Goal: Task Accomplishment & Management: Complete application form

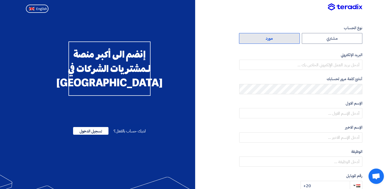
click at [273, 38] on label "مورد" at bounding box center [269, 38] width 61 height 11
click at [273, 38] on input "مورد" at bounding box center [270, 38] width 60 height 10
radio input "true"
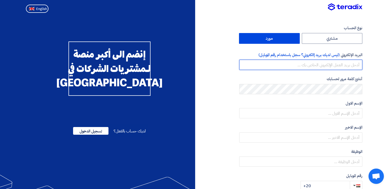
click at [327, 65] on input "email" at bounding box center [301, 65] width 123 height 10
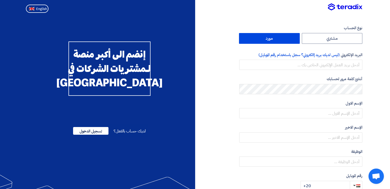
drag, startPoint x: 232, startPoint y: 76, endPoint x: 235, endPoint y: 75, distance: 3.7
click at [232, 76] on div "نوع الحساب مشتري مورد البريد الإلكتروني (ليس لديك بريد إالكتروني؟ سجل باستخدام …" at bounding box center [280, 148] width 171 height 246
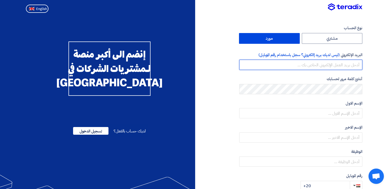
click at [297, 64] on input "email" at bounding box center [301, 65] width 123 height 10
paste input "[PERSON_NAME][EMAIL_ADDRESS][DOMAIN_NAME]"
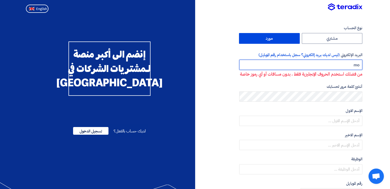
type input "m"
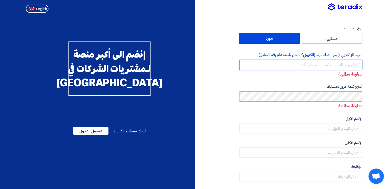
click at [335, 67] on input "email" at bounding box center [301, 65] width 123 height 10
type input "e"
click at [349, 64] on input "email" at bounding box center [301, 65] width 123 height 10
paste input "[PERSON_NAME][EMAIL_ADDRESS][DOMAIN_NAME]"
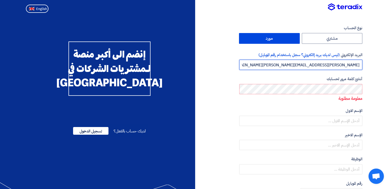
type input "[PERSON_NAME][EMAIL_ADDRESS][DOMAIN_NAME]"
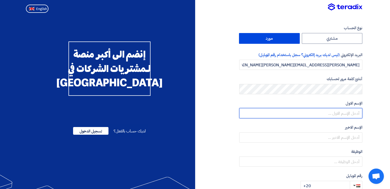
click at [355, 112] on input "text" at bounding box center [301, 113] width 123 height 10
type input "l"
type input "mohamed"
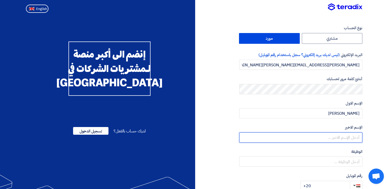
click at [353, 134] on input "text" at bounding box center [301, 138] width 123 height 10
type input "tarek"
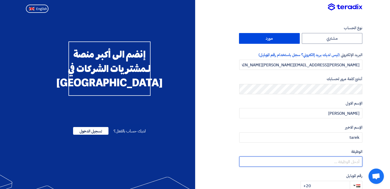
click at [340, 161] on input "text" at bounding box center [301, 162] width 123 height 10
click at [332, 164] on input "text" at bounding box center [301, 162] width 123 height 10
paste input "Sales engineer"
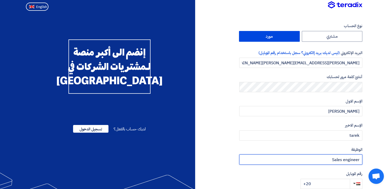
scroll to position [92, 0]
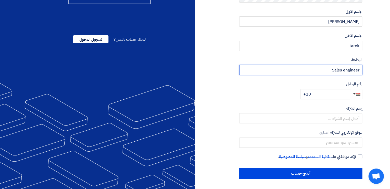
type input "Sales engineer"
click at [346, 95] on input "+20" at bounding box center [325, 94] width 49 height 10
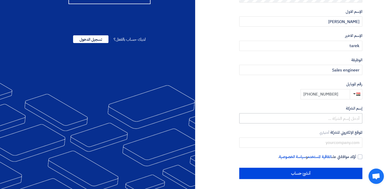
type input "+20 01000796065"
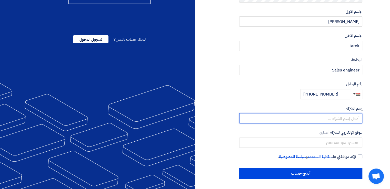
click at [351, 118] on input "text" at bounding box center [301, 118] width 123 height 10
type input "ف"
type input "t"
click at [336, 118] on input "tanta motors" at bounding box center [301, 118] width 123 height 10
type input "Tanta motors"
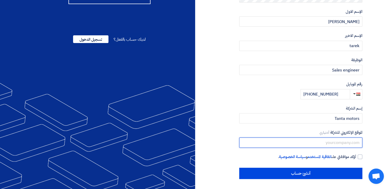
click at [340, 141] on input "text" at bounding box center [301, 143] width 123 height 10
type input "www.tantamotors.com"
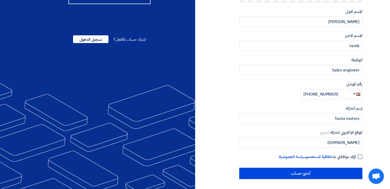
click at [359, 155] on div at bounding box center [360, 157] width 5 height 5
click at [357, 155] on input "أؤكد موافقتي على اتفاقية المستخدم و سياسة الخصوصية ." at bounding box center [294, 159] width 123 height 10
checkbox input "true"
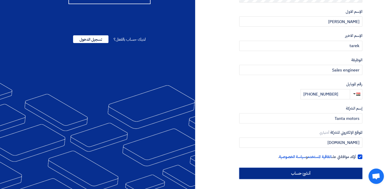
click at [326, 176] on input "أنشئ حساب" at bounding box center [301, 173] width 123 height 11
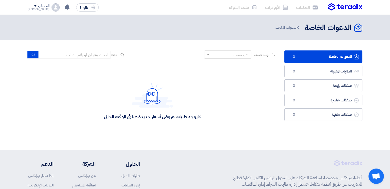
click at [34, 6] on span at bounding box center [35, 6] width 3 height 2
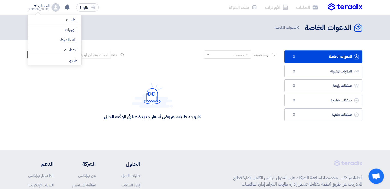
click at [52, 7] on img at bounding box center [56, 7] width 8 height 8
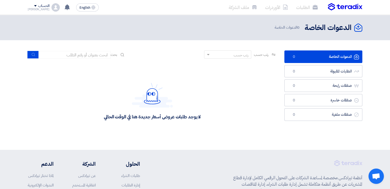
click at [52, 7] on img at bounding box center [56, 7] width 8 height 8
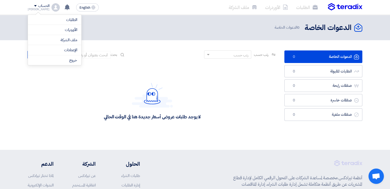
click at [204, 35] on header "الدعوات الخاصة الدعوات الخاصة 0 الدعوات الخاصة" at bounding box center [195, 27] width 390 height 25
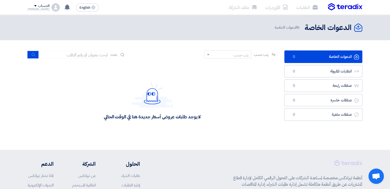
click at [360, 26] on icon "الدعوات الخاصة" at bounding box center [359, 28] width 8 height 8
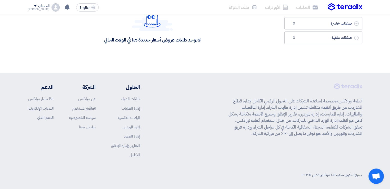
scroll to position [79, 0]
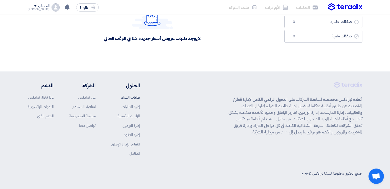
click at [132, 97] on link "طلبات الشراء" at bounding box center [130, 98] width 19 height 6
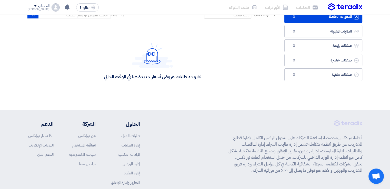
scroll to position [0, 0]
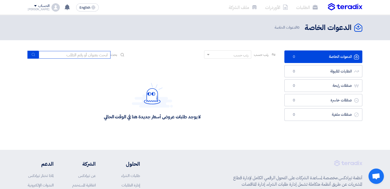
click at [94, 56] on input at bounding box center [75, 55] width 72 height 8
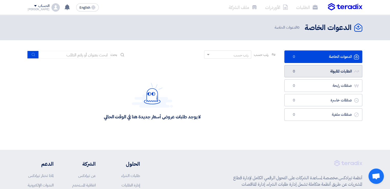
click at [349, 70] on link "الطلبات المقبولة الطلبات المقبولة 0" at bounding box center [324, 71] width 78 height 13
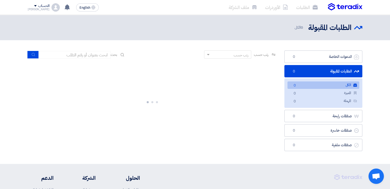
click at [339, 70] on link "الطلبات المقبولة الطلبات المقبولة 0" at bounding box center [324, 71] width 78 height 13
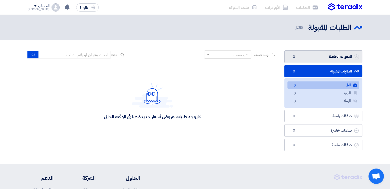
click at [322, 59] on link "الدعوات الخاصة الدعوات الخاصة 0" at bounding box center [324, 57] width 78 height 13
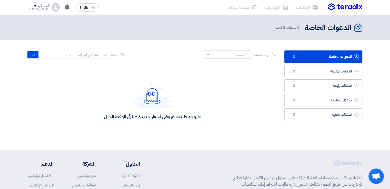
click at [357, 28] on use at bounding box center [359, 28] width 8 height 8
click at [361, 29] on icon "الدعوات الخاصة" at bounding box center [359, 28] width 8 height 8
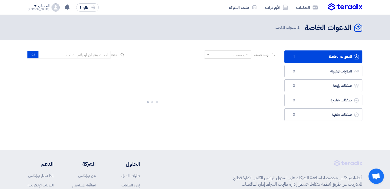
click at [358, 29] on use at bounding box center [359, 28] width 8 height 8
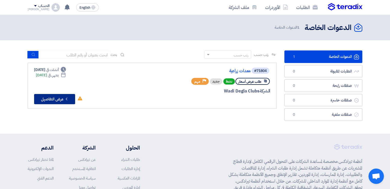
click at [59, 99] on button "Check details عرض التفاصيل" at bounding box center [54, 99] width 41 height 10
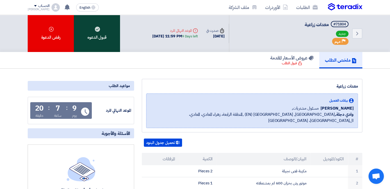
click at [94, 34] on div "قبول الدعوه" at bounding box center [97, 33] width 46 height 37
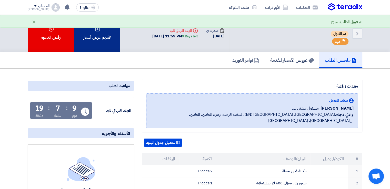
click at [111, 40] on div "تقديم عرض أسعار" at bounding box center [97, 33] width 46 height 37
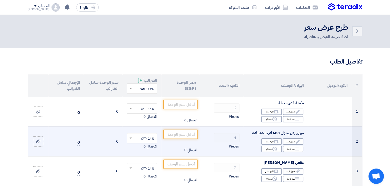
scroll to position [26, 0]
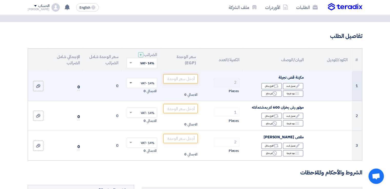
click at [131, 82] on span at bounding box center [131, 83] width 3 height 2
click at [131, 83] on span at bounding box center [130, 83] width 6 height 5
click at [119, 77] on td "0" at bounding box center [103, 86] width 39 height 30
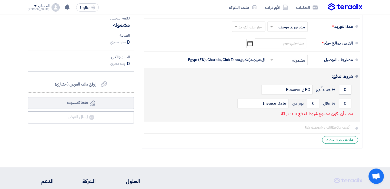
scroll to position [205, 0]
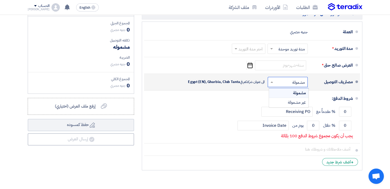
click at [271, 80] on span at bounding box center [271, 82] width 6 height 5
click at [273, 80] on span at bounding box center [271, 82] width 6 height 5
click at [280, 80] on input "text" at bounding box center [286, 82] width 37 height 7
click at [202, 88] on li "مصاريف التوصيل × مشمولة × مشمولة غير مشمولة" at bounding box center [252, 82] width 216 height 17
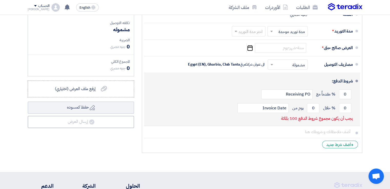
scroll to position [220, 0]
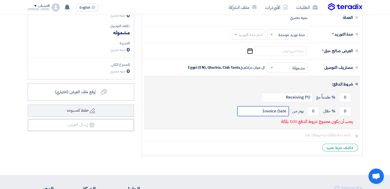
click at [256, 110] on input "Invoice Date" at bounding box center [263, 112] width 51 height 10
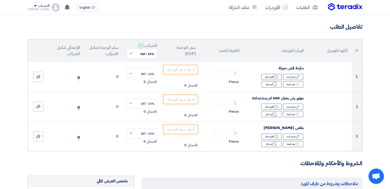
scroll to position [66, 0]
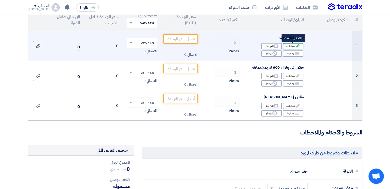
click at [296, 47] on icon "Edit" at bounding box center [298, 46] width 5 height 5
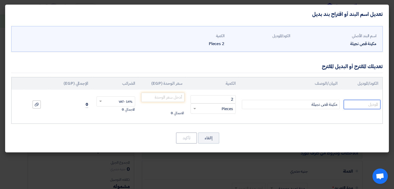
click at [374, 107] on input "text" at bounding box center [362, 104] width 37 height 9
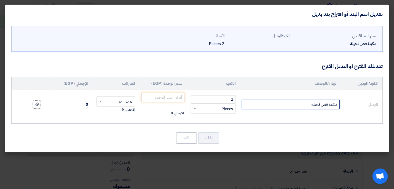
click at [286, 105] on input "مكينة قص نجيلة" at bounding box center [291, 104] width 98 height 9
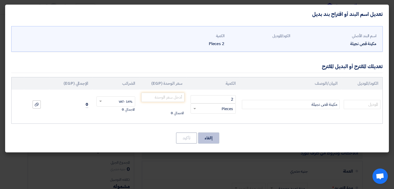
click at [213, 138] on button "إالغاء" at bounding box center [208, 138] width 21 height 11
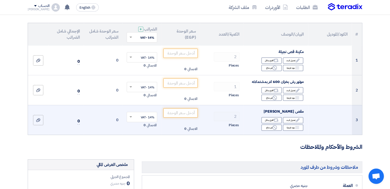
scroll to position [77, 0]
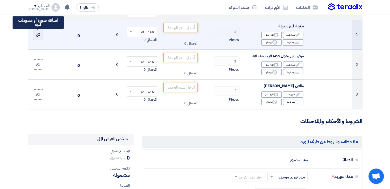
click at [36, 33] on div at bounding box center [38, 35] width 5 height 6
click at [0, 0] on input "file" at bounding box center [0, 0] width 0 height 0
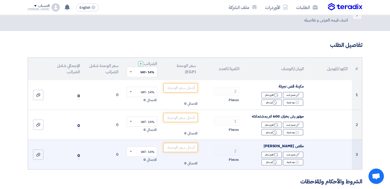
scroll to position [26, 0]
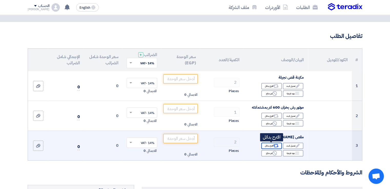
click at [269, 146] on div "Alternative اقترح بدائل" at bounding box center [272, 146] width 21 height 6
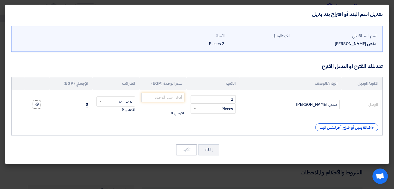
click at [344, 43] on div "مقص [PERSON_NAME]" at bounding box center [335, 44] width 82 height 6
click at [305, 107] on input "مقص [PERSON_NAME]" at bounding box center [291, 104] width 98 height 9
click at [210, 148] on button "إالغاء" at bounding box center [208, 150] width 21 height 11
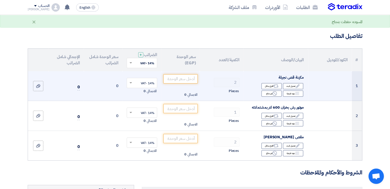
scroll to position [0, 0]
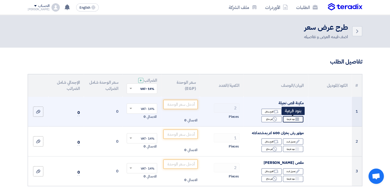
click at [295, 119] on div "Breakdown بنود فرعية" at bounding box center [293, 119] width 21 height 6
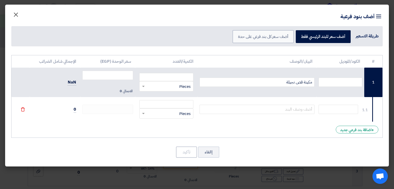
click at [14, 14] on span "×" at bounding box center [16, 14] width 6 height 15
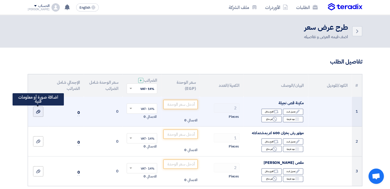
click at [37, 112] on use at bounding box center [38, 112] width 4 height 4
click at [0, 0] on input "file" at bounding box center [0, 0] width 0 height 0
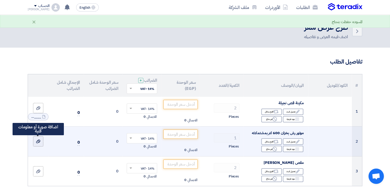
click at [39, 143] on icon at bounding box center [38, 142] width 4 height 4
click at [0, 0] on input "file" at bounding box center [0, 0] width 0 height 0
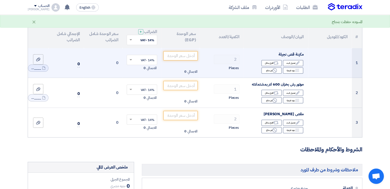
scroll to position [51, 0]
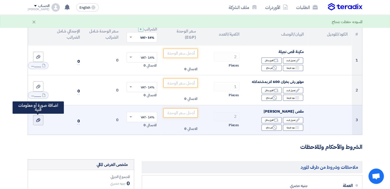
click at [37, 119] on icon at bounding box center [38, 120] width 4 height 4
click at [0, 0] on input "file" at bounding box center [0, 0] width 0 height 0
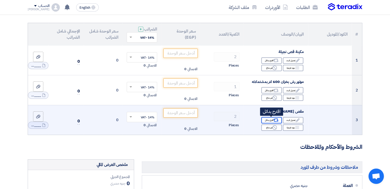
click at [272, 120] on div "Alternative اقترح بدائل" at bounding box center [272, 120] width 21 height 6
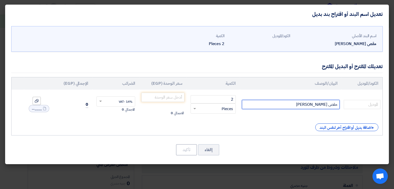
click at [304, 106] on input "مقص [PERSON_NAME]" at bounding box center [291, 104] width 98 height 9
type input "مقص أسوار كهربائي"
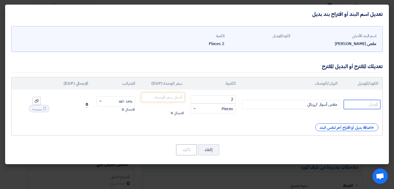
click at [371, 103] on input "text" at bounding box center [362, 104] width 37 height 9
click at [165, 101] on input "number" at bounding box center [162, 97] width 43 height 9
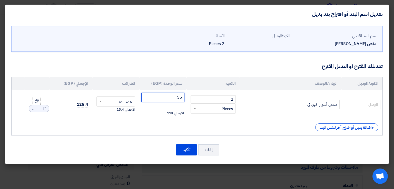
type input "5"
click at [100, 100] on span at bounding box center [100, 101] width 6 height 5
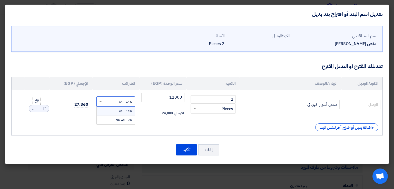
click at [122, 112] on span "14% -VAT" at bounding box center [126, 111] width 14 height 5
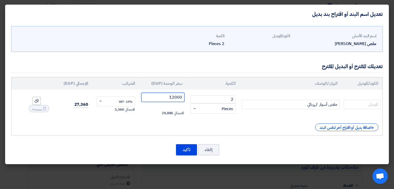
click at [161, 97] on input "12000" at bounding box center [162, 97] width 43 height 9
type input "1"
type input "12000"
click at [180, 149] on button "تأكيد" at bounding box center [186, 150] width 21 height 11
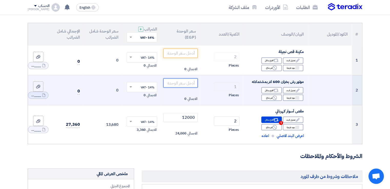
click at [188, 84] on input "number" at bounding box center [181, 83] width 35 height 9
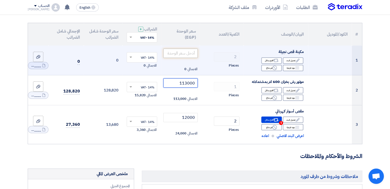
type input "113000"
click at [187, 51] on input "number" at bounding box center [181, 53] width 35 height 9
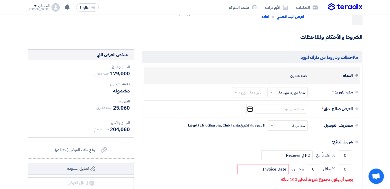
scroll to position [180, 0]
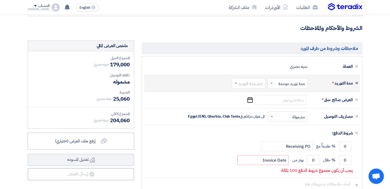
type input "21000"
click at [236, 82] on span at bounding box center [235, 83] width 6 height 5
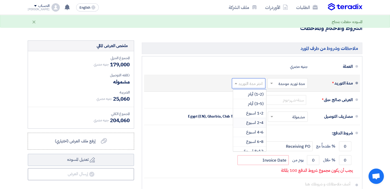
click at [252, 122] on span "2-4 اسبوع" at bounding box center [254, 123] width 17 height 6
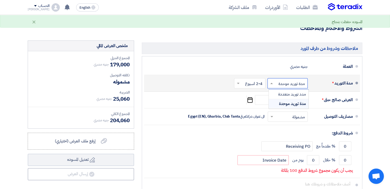
click at [291, 83] on input "text" at bounding box center [287, 83] width 38 height 7
click at [290, 95] on span "مدد توريد متعددة" at bounding box center [293, 94] width 28 height 6
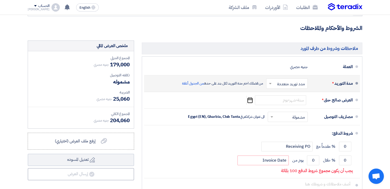
click at [278, 84] on input "text" at bounding box center [286, 83] width 39 height 7
click at [294, 95] on span "مدد توريد متعددة" at bounding box center [292, 95] width 28 height 6
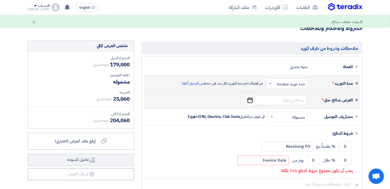
click at [250, 98] on icon "Pick a date" at bounding box center [250, 100] width 7 height 9
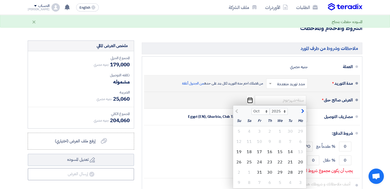
click at [250, 98] on icon "Pick a date" at bounding box center [250, 100] width 7 height 9
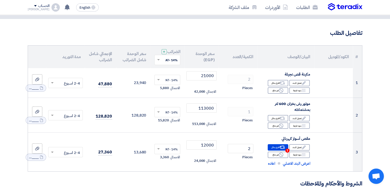
scroll to position [56, 0]
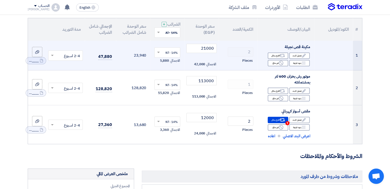
click at [53, 54] on span at bounding box center [52, 56] width 6 height 6
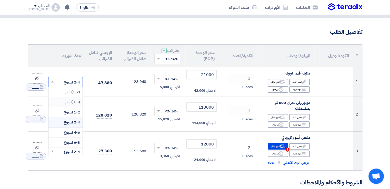
scroll to position [51, 0]
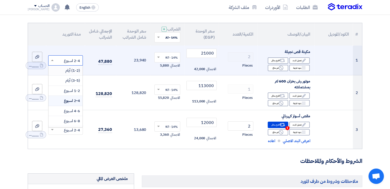
click at [75, 70] on span "(1-2) أيام" at bounding box center [72, 71] width 15 height 6
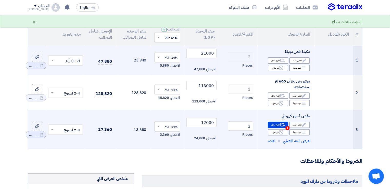
click at [74, 129] on input "text" at bounding box center [68, 130] width 24 height 8
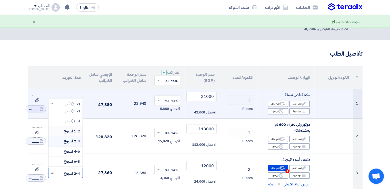
scroll to position [0, 0]
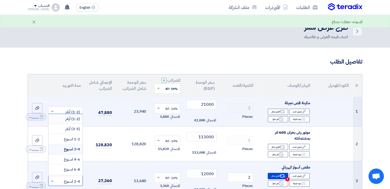
click at [72, 117] on span "(1-2) أيام" at bounding box center [72, 119] width 15 height 6
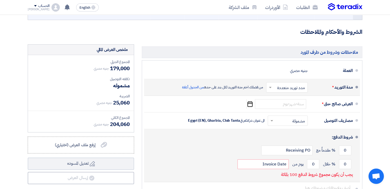
scroll to position [180, 0]
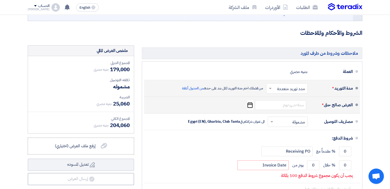
click at [251, 105] on icon "Pick a date" at bounding box center [250, 105] width 7 height 9
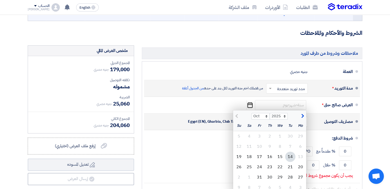
click at [345, 126] on div "مصاريف التوصيل" at bounding box center [332, 122] width 41 height 12
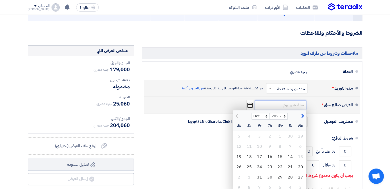
click at [283, 108] on input at bounding box center [280, 105] width 51 height 10
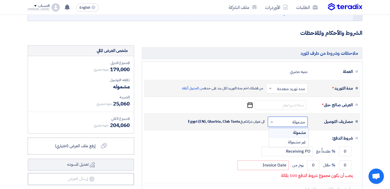
click at [295, 123] on input "text" at bounding box center [286, 122] width 37 height 7
click at [296, 142] on span "غير مشمولة" at bounding box center [297, 142] width 18 height 6
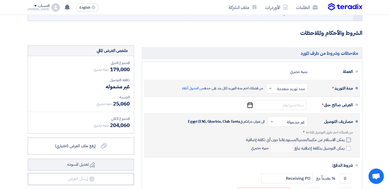
click at [349, 140] on div at bounding box center [349, 140] width 5 height 5
click at [345, 140] on input "يمكن الاستلام من مكتبنا/متجرنا/مستودعاتنا دون أي تكلفة إضافية" at bounding box center [295, 142] width 100 height 10
checkbox input "true"
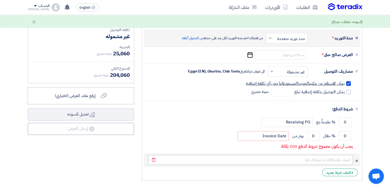
scroll to position [231, 0]
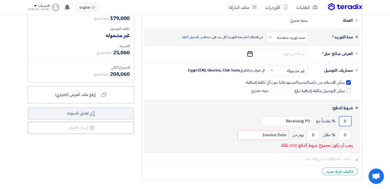
click at [344, 123] on input "0" at bounding box center [345, 122] width 12 height 10
type input "0"
type input "50"
click at [342, 134] on input "0" at bounding box center [345, 135] width 12 height 10
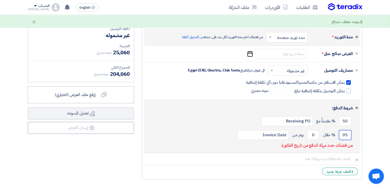
type input "0"
type input "50"
click at [314, 135] on input "0" at bounding box center [313, 135] width 12 height 10
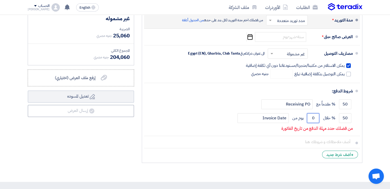
scroll to position [257, 0]
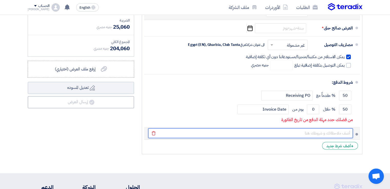
click at [339, 132] on input "text" at bounding box center [250, 134] width 205 height 10
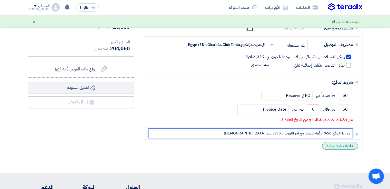
type input "شروط الدفع 50% دفعة مقدمة مع امر التوريد و 50% عند [DEMOGRAPHIC_DATA]"
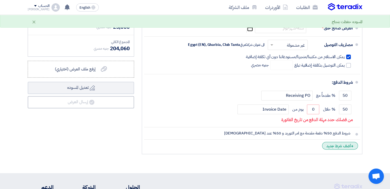
click at [352, 145] on span "+" at bounding box center [352, 146] width 3 height 6
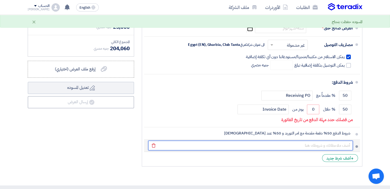
click at [341, 146] on input "text" at bounding box center [250, 146] width 205 height 10
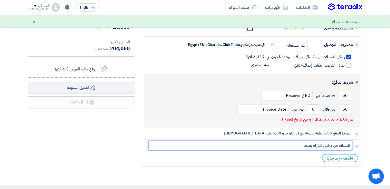
type input "الاستلام من مخازن الشركة بطنطا"
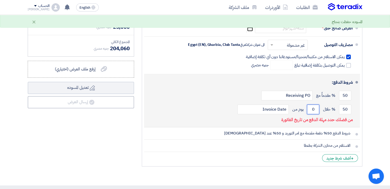
click at [316, 110] on input "0" at bounding box center [313, 110] width 12 height 10
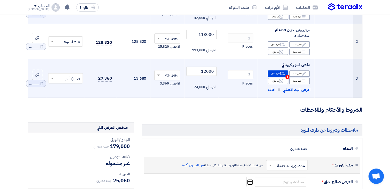
scroll to position [205, 0]
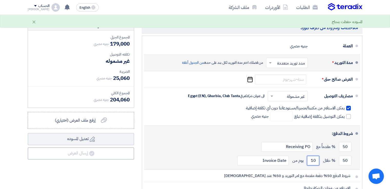
drag, startPoint x: 311, startPoint y: 158, endPoint x: 315, endPoint y: 159, distance: 4.2
click at [315, 159] on input "10" at bounding box center [313, 161] width 12 height 10
type input "1"
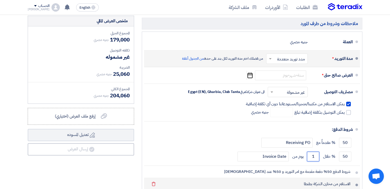
scroll to position [231, 0]
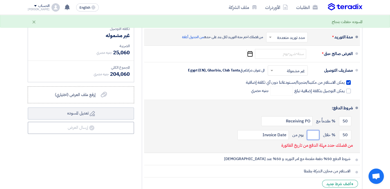
type input "0"
click at [262, 148] on div "شروط الدفع: 50 % مقدماً مع Receiving PO 50 % خلال 0" at bounding box center [250, 126] width 205 height 49
click at [342, 147] on p "من فضلك حدد مهلة الدفع من تاريخ الفاتورة" at bounding box center [318, 145] width 72 height 5
click at [314, 135] on input "0" at bounding box center [313, 135] width 12 height 10
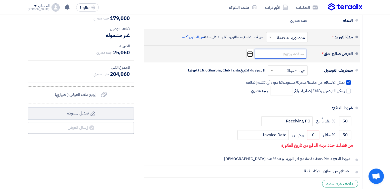
click at [301, 53] on input at bounding box center [280, 54] width 51 height 10
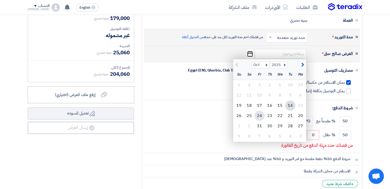
click at [261, 113] on div "24" at bounding box center [260, 116] width 10 height 10
type input "[DATE]"
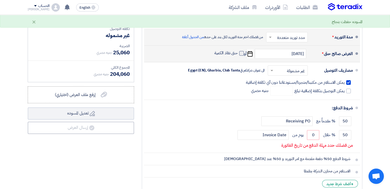
click at [242, 52] on span at bounding box center [242, 53] width 5 height 5
click at [238, 52] on input "حتى نفاذ الكمية" at bounding box center [226, 56] width 25 height 10
checkbox input "true"
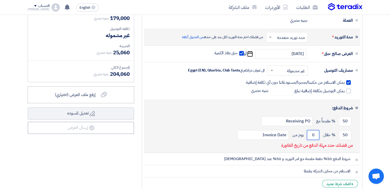
click at [315, 134] on input "0" at bounding box center [313, 135] width 12 height 10
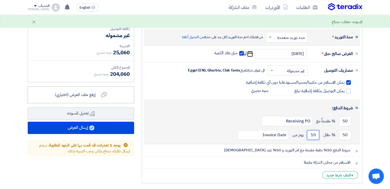
type input "1"
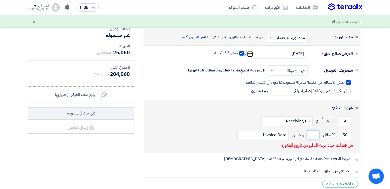
type input "1"
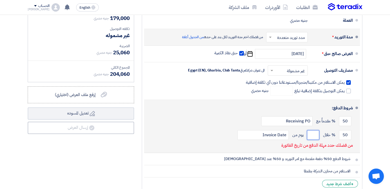
type input "0"
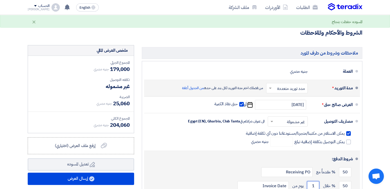
scroll to position [180, 0]
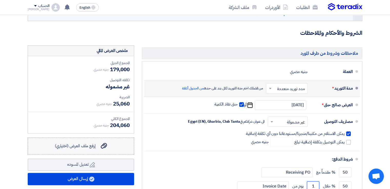
type input "1"
click at [114, 146] on label "إرفع ملف العرض (اختياري) إرفع ملف العرض (اختياري)" at bounding box center [81, 146] width 107 height 17
click at [0, 0] on input "إرفع ملف العرض (اختياري) إرفع ملف العرض (اختياري)" at bounding box center [0, 0] width 0 height 0
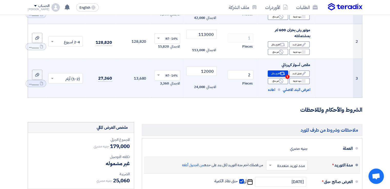
scroll to position [205, 0]
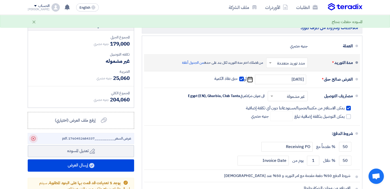
click at [34, 138] on use at bounding box center [33, 139] width 5 height 5
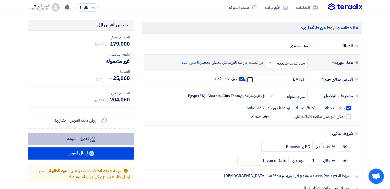
click at [113, 137] on button "Draft تعديل المسوده" at bounding box center [81, 139] width 107 height 12
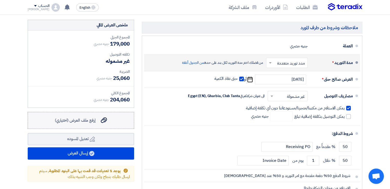
click at [100, 121] on div "إرفع ملف العرض (اختياري) إرفع ملف العرض (اختياري)" at bounding box center [81, 121] width 52 height 6
click at [0, 0] on input "إرفع ملف العرض (اختياري) إرفع ملف العرض (اختياري)" at bounding box center [0, 0] width 0 height 0
click at [96, 120] on span "إرفع ملف العرض (اختياري)" at bounding box center [75, 121] width 41 height 6
click at [0, 0] on input "إرفع ملف العرض (اختياري) إرفع ملف العرض (اختياري)" at bounding box center [0, 0] width 0 height 0
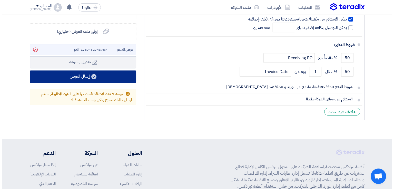
scroll to position [257, 0]
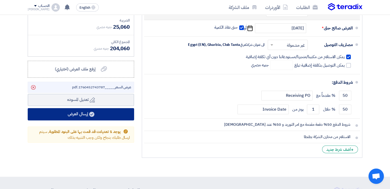
click at [105, 114] on button "إرسال العرض" at bounding box center [81, 114] width 107 height 12
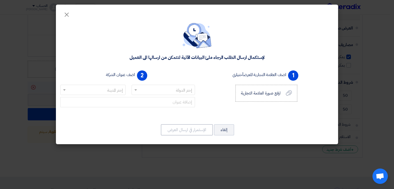
click at [182, 94] on input "text" at bounding box center [166, 90] width 53 height 8
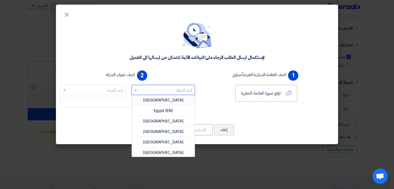
click at [173, 100] on div "[GEOGRAPHIC_DATA]" at bounding box center [163, 100] width 63 height 11
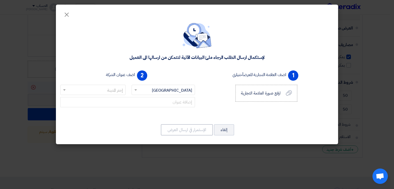
click at [108, 91] on input "text" at bounding box center [95, 90] width 55 height 8
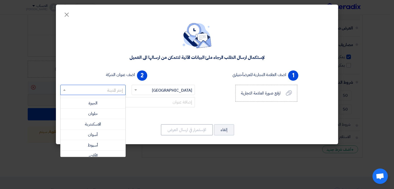
scroll to position [0, 0]
click at [100, 98] on span "ال[GEOGRAPHIC_DATA]" at bounding box center [93, 100] width 44 height 6
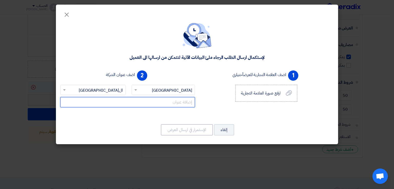
click at [165, 102] on input "text" at bounding box center [127, 102] width 135 height 10
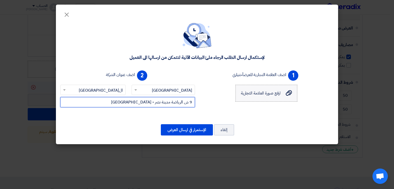
type input "9 ش الرياضة مدينة نصر - [GEOGRAPHIC_DATA]"
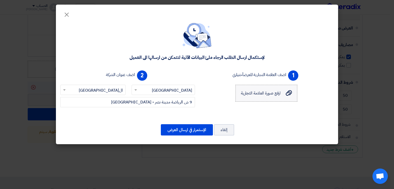
click at [249, 95] on span "ارفع صورة العلامة التجارية" at bounding box center [261, 93] width 40 height 6
click at [0, 0] on input "ارفع صورة العلامة التجارية ارفع صورة العلامة التجارية" at bounding box center [0, 0] width 0 height 0
click at [195, 130] on button "الإستمرار في ارسال العرض" at bounding box center [187, 129] width 52 height 11
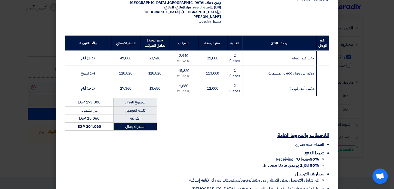
scroll to position [109, 0]
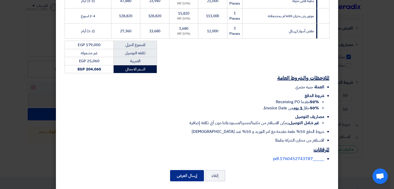
click at [191, 171] on button "إرسال العرض" at bounding box center [187, 175] width 34 height 11
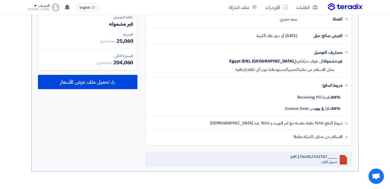
scroll to position [282, 0]
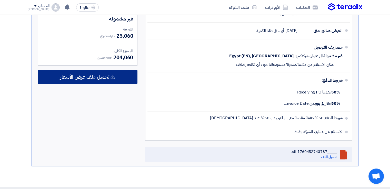
click at [80, 77] on span "تحميل ملف عرض الأسعار" at bounding box center [84, 77] width 49 height 5
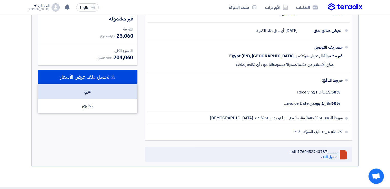
click at [108, 89] on div "عربي" at bounding box center [87, 91] width 99 height 15
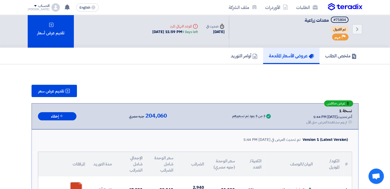
scroll to position [0, 0]
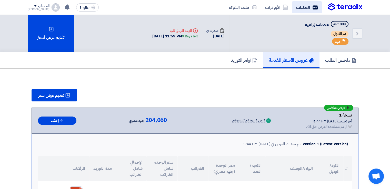
click at [315, 8] on use at bounding box center [315, 7] width 5 height 5
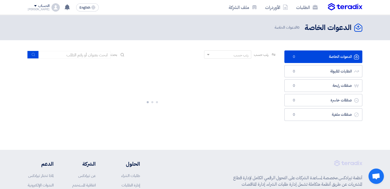
click at [350, 6] on img at bounding box center [345, 7] width 34 height 8
click at [350, 29] on h2 "الدعوات الخاصة" at bounding box center [328, 28] width 47 height 10
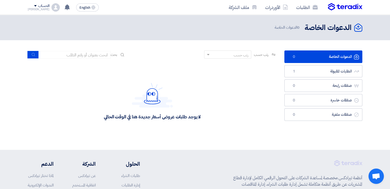
click at [359, 27] on icon "الدعوات الخاصة" at bounding box center [359, 28] width 8 height 8
click at [323, 29] on h2 "الدعوات الخاصة" at bounding box center [328, 28] width 47 height 10
click at [301, 7] on link "الطلبات" at bounding box center [307, 7] width 30 height 12
click at [327, 71] on link "الطلبات المقبولة الطلبات المقبولة 1" at bounding box center [324, 71] width 78 height 13
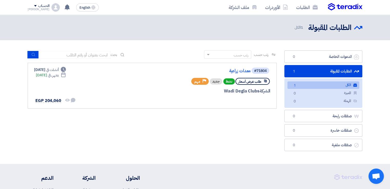
click at [339, 85] on link "الكل الكل 1" at bounding box center [324, 85] width 72 height 7
click at [234, 70] on link "معدات زراعية" at bounding box center [199, 71] width 103 height 5
click at [341, 71] on link "الطلبات المقبولة الطلبات المقبولة 1" at bounding box center [324, 71] width 78 height 13
click at [335, 119] on link "صفقات رابحة صفقات رابحة 0" at bounding box center [324, 116] width 78 height 13
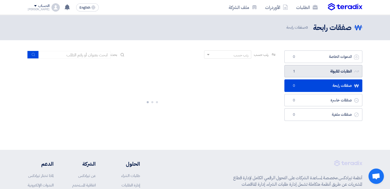
click at [337, 74] on link "الطلبات المقبولة الطلبات المقبولة 1" at bounding box center [324, 71] width 78 height 13
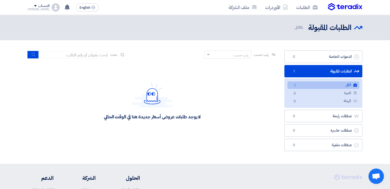
click at [341, 88] on link "الكل الكل 1" at bounding box center [324, 85] width 72 height 7
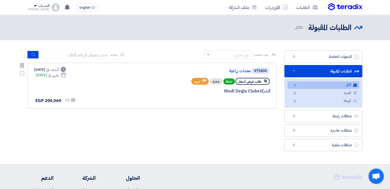
click at [253, 91] on div "الشركة Wadi Degla Clubs" at bounding box center [208, 91] width 123 height 7
click at [240, 71] on link "معدات زراعية" at bounding box center [199, 71] width 103 height 5
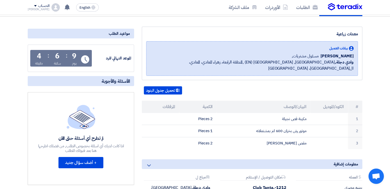
scroll to position [27, 0]
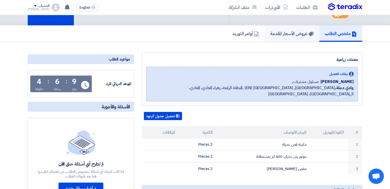
click at [281, 34] on h5 "عروض الأسعار المقدمة" at bounding box center [292, 34] width 43 height 6
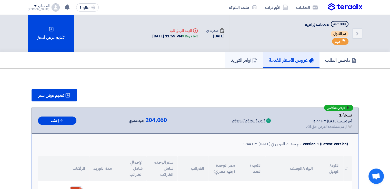
click at [243, 59] on h5 "أوامر التوريد" at bounding box center [244, 60] width 27 height 6
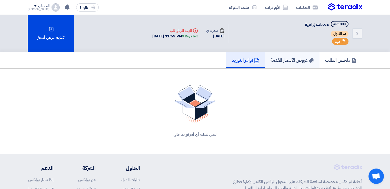
click at [311, 60] on use at bounding box center [311, 61] width 5 height 5
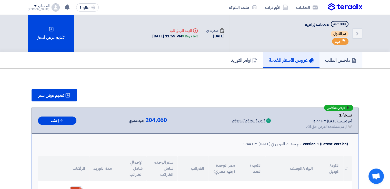
click at [350, 60] on h5 "ملخص الطلب" at bounding box center [341, 60] width 32 height 6
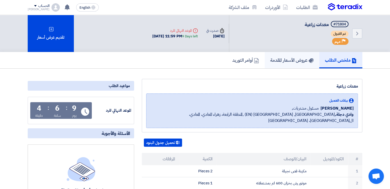
click at [301, 61] on h5 "عروض الأسعار المقدمة" at bounding box center [292, 60] width 43 height 6
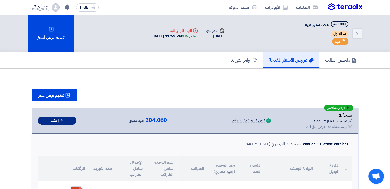
click at [62, 120] on icon at bounding box center [62, 121] width 4 height 4
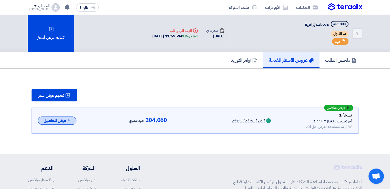
click at [63, 120] on button "عرض التفاصيل" at bounding box center [57, 121] width 39 height 8
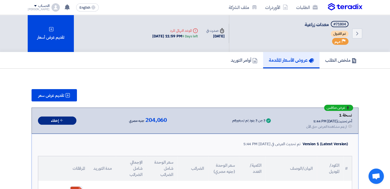
click at [67, 120] on button "إخفاء" at bounding box center [57, 121] width 39 height 8
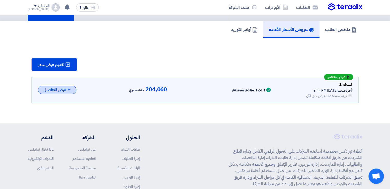
scroll to position [31, 0]
click at [63, 90] on button "عرض التفاصيل" at bounding box center [57, 90] width 39 height 8
